Goal: Task Accomplishment & Management: Use online tool/utility

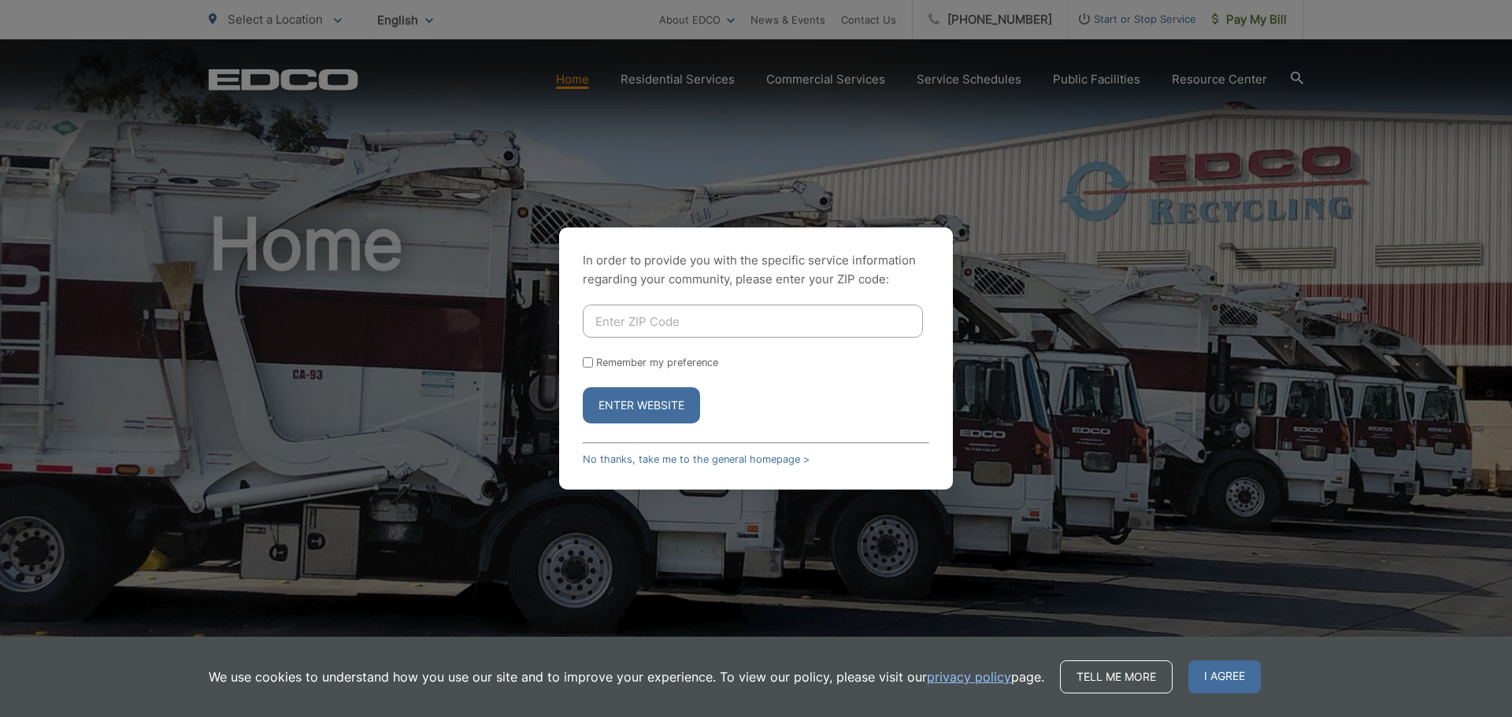
click at [1202, 230] on div "In order to provide you with the specific service information regarding your co…" at bounding box center [756, 358] width 1512 height 717
click at [673, 453] on link "No thanks, take me to the general homepage >" at bounding box center [696, 459] width 227 height 12
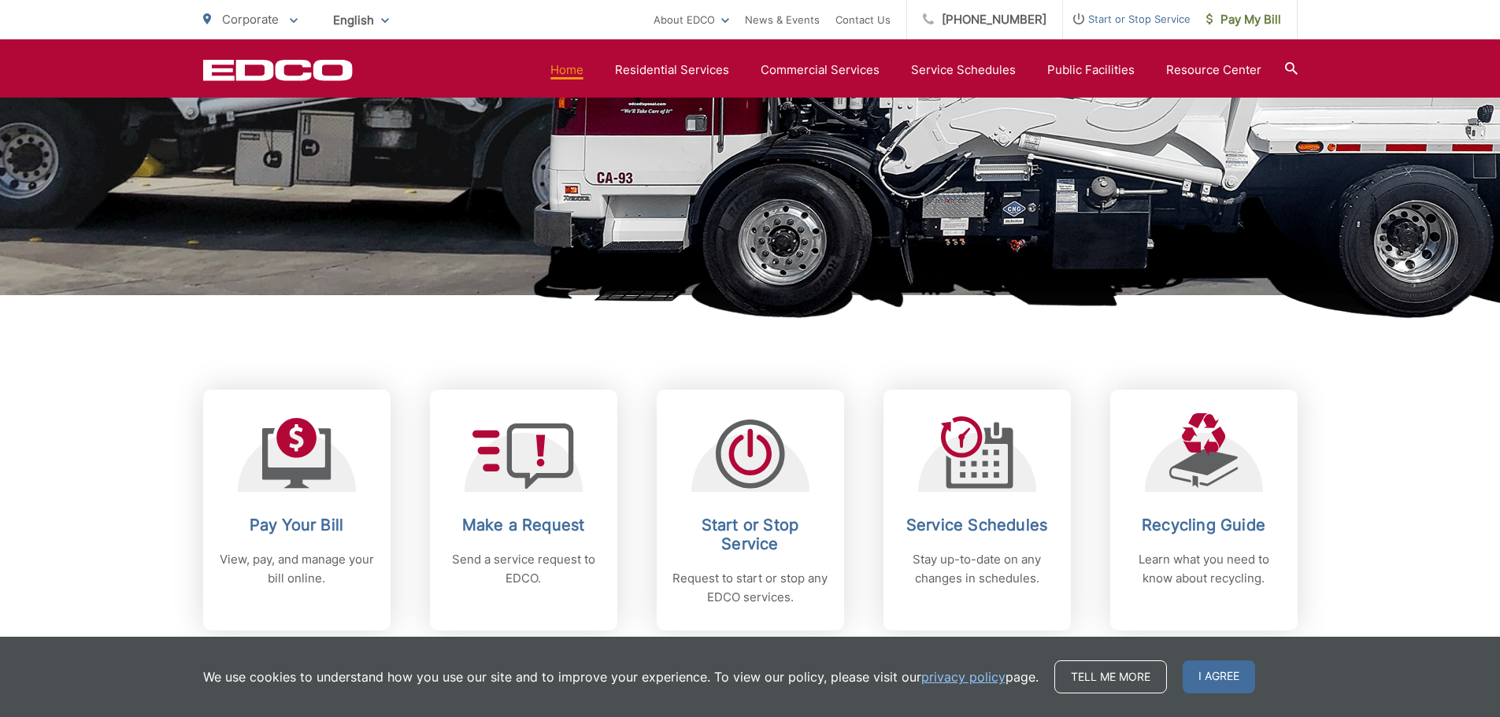
scroll to position [709, 0]
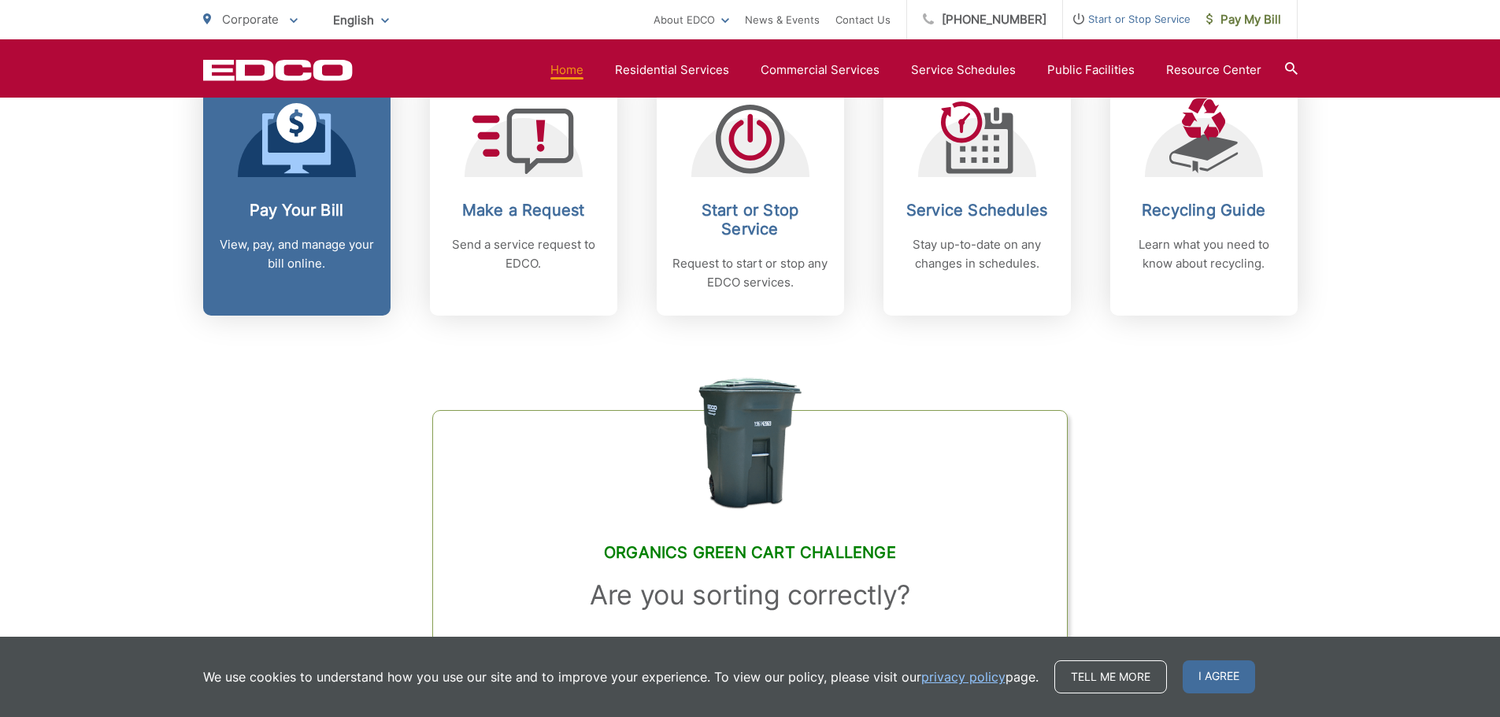
click at [339, 227] on div "Pay Your Bill View, pay, and manage your bill online." at bounding box center [297, 237] width 156 height 72
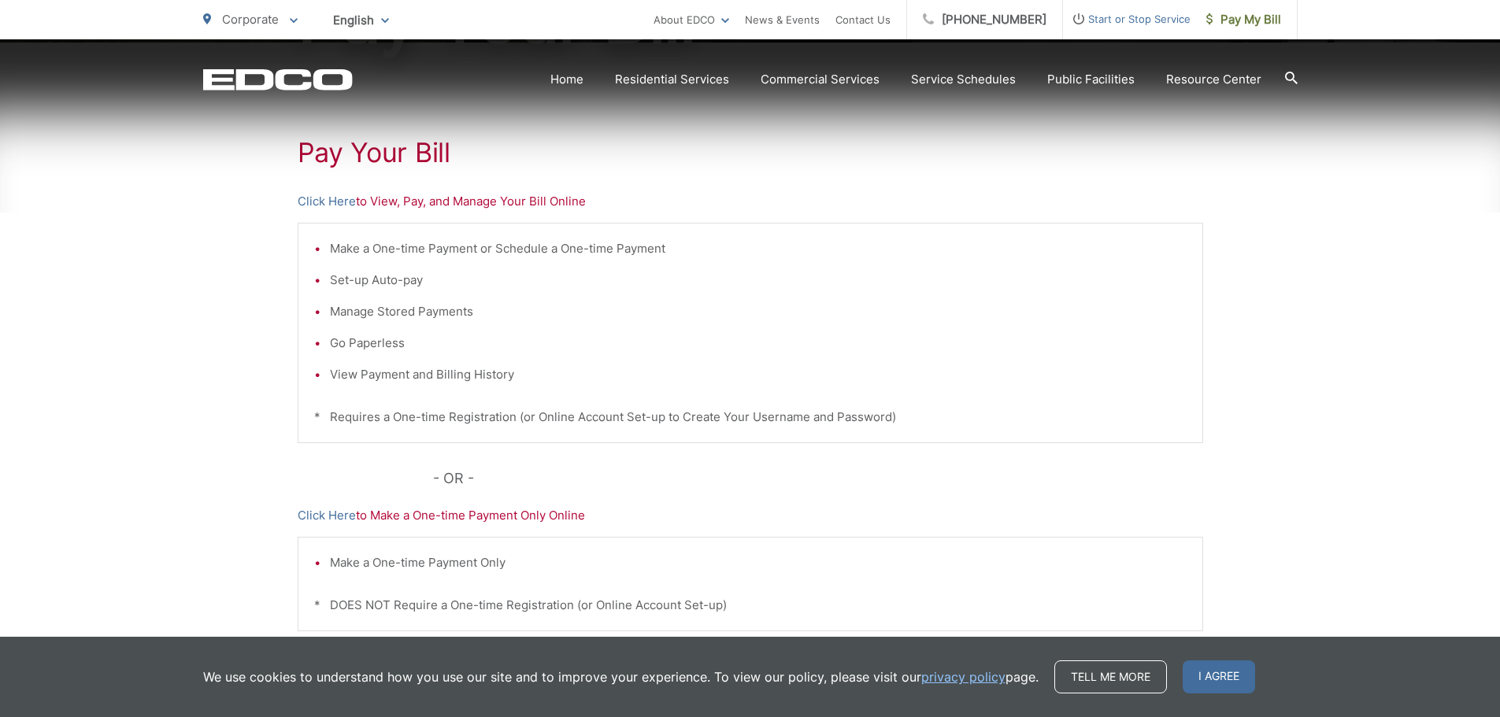
scroll to position [315, 0]
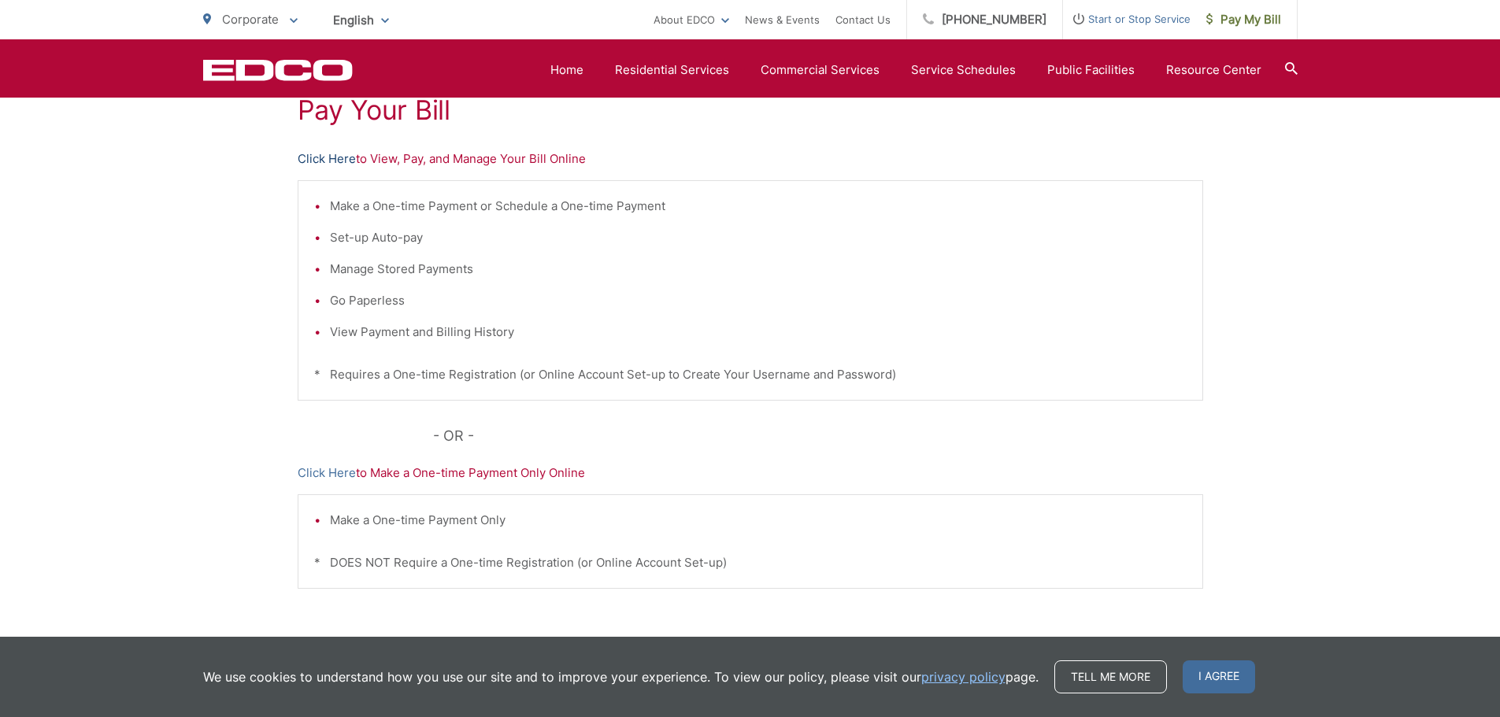
click at [320, 157] on link "Click Here" at bounding box center [327, 159] width 58 height 19
